Goal: Information Seeking & Learning: Learn about a topic

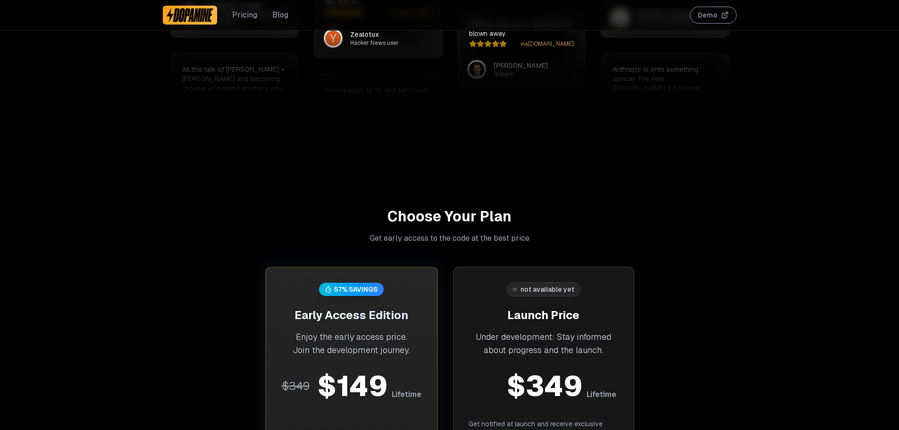
scroll to position [3429, 0]
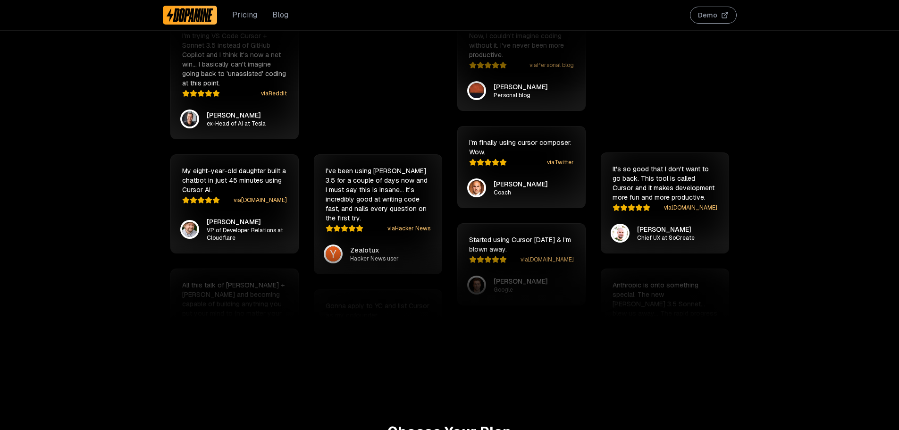
click at [248, 17] on link "Pricing" at bounding box center [244, 14] width 25 height 11
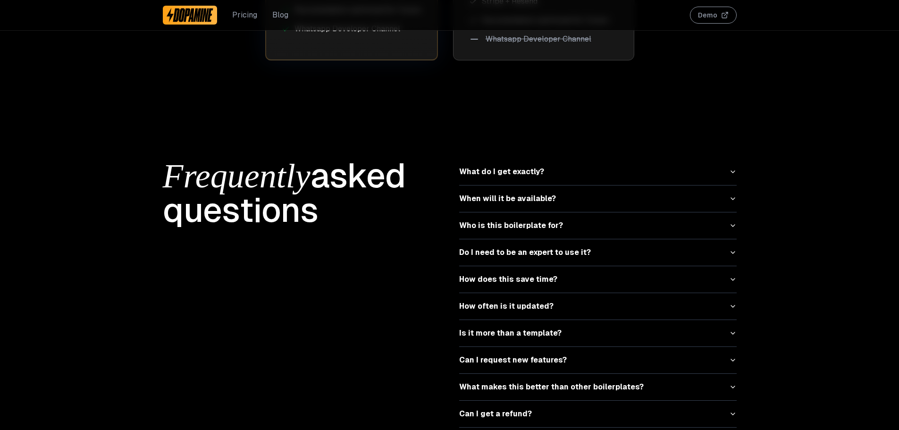
scroll to position [4136, 0]
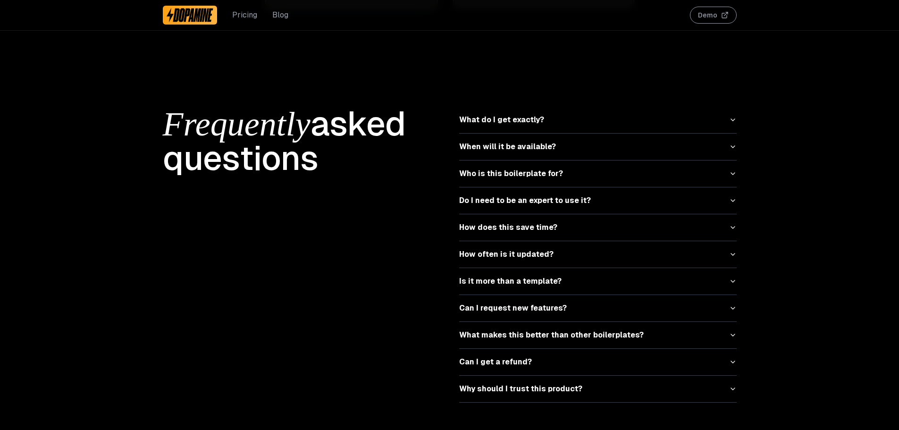
click at [569, 111] on button "What do I get exactly?" at bounding box center [597, 120] width 277 height 26
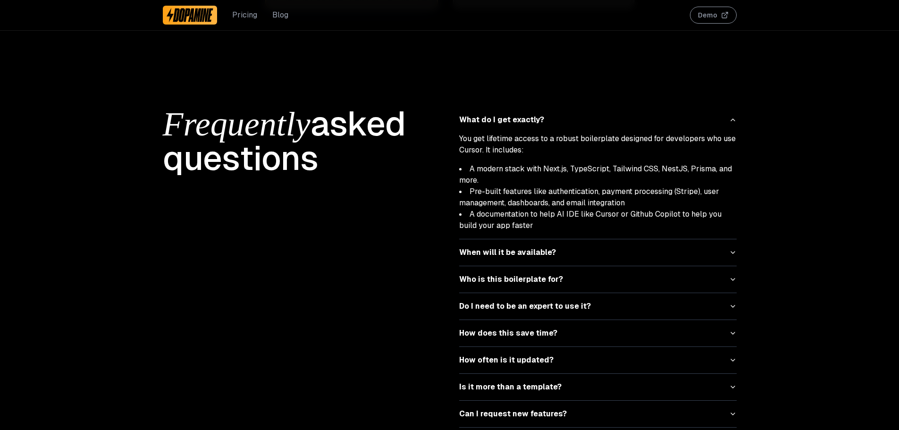
click at [569, 111] on button "What do I get exactly?" at bounding box center [597, 120] width 277 height 26
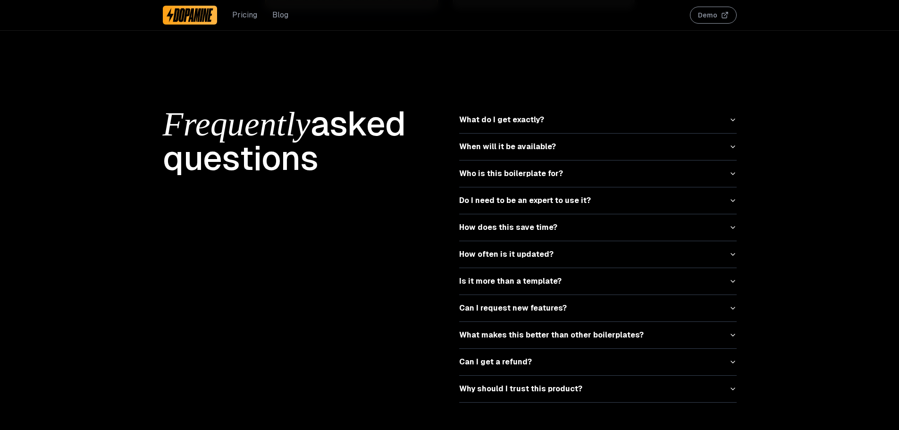
click at [576, 143] on button "When will it be available?" at bounding box center [597, 147] width 277 height 26
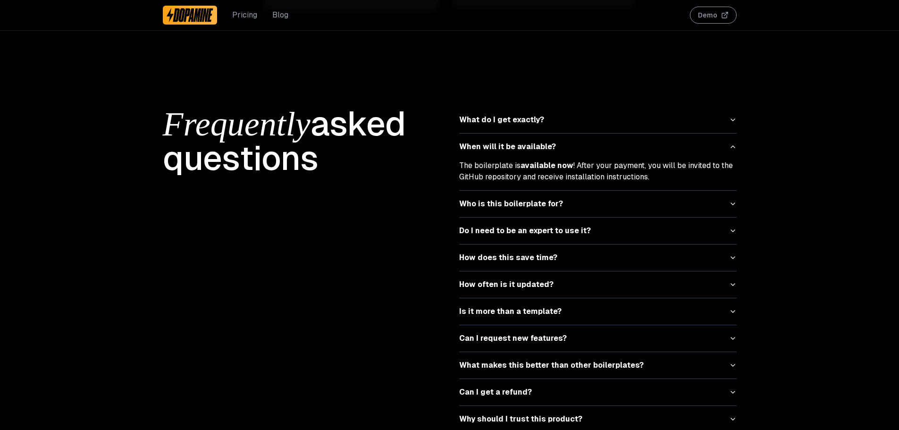
click at [576, 143] on button "When will it be available?" at bounding box center [597, 147] width 277 height 26
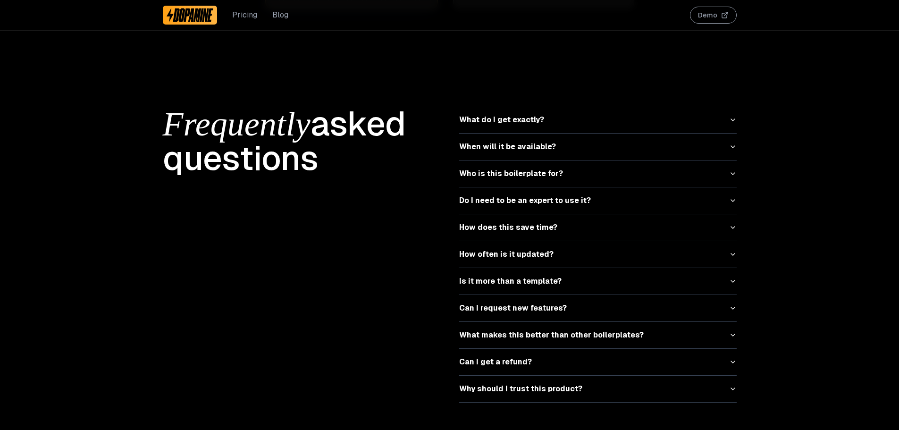
click at [577, 160] on button "Who is this boilerplate for?" at bounding box center [597, 173] width 277 height 26
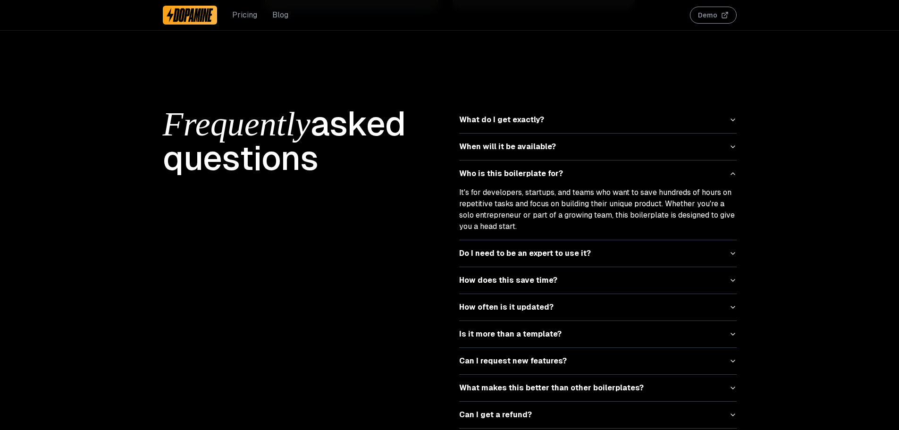
click at [573, 166] on button "Who is this boilerplate for?" at bounding box center [597, 173] width 277 height 26
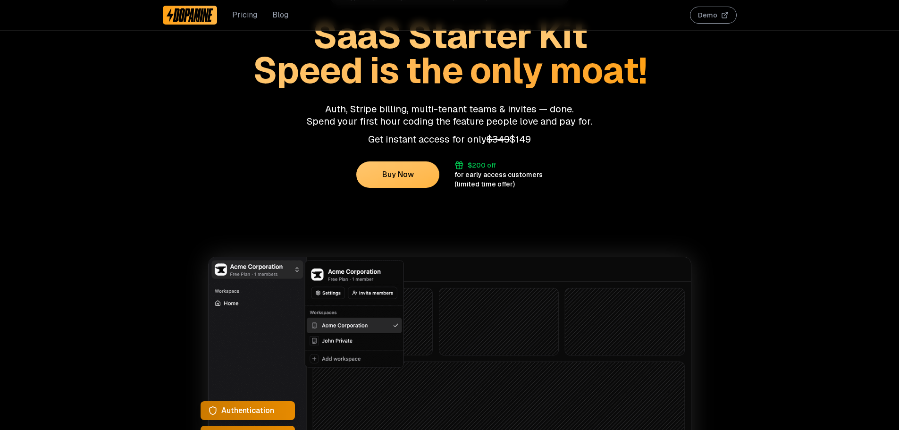
scroll to position [0, 0]
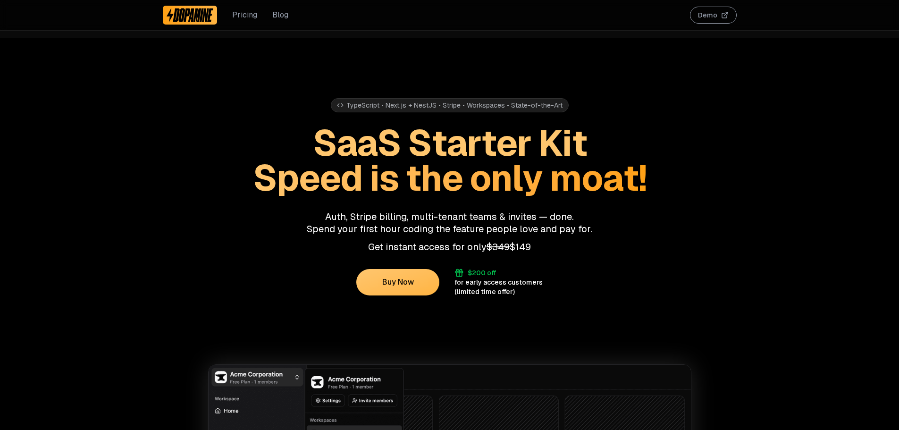
click at [715, 19] on button "Demo" at bounding box center [713, 15] width 47 height 17
